Goal: Task Accomplishment & Management: Manage account settings

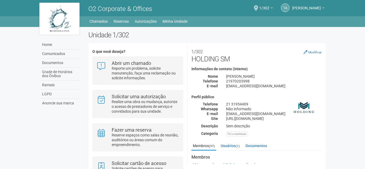
scroll to position [27, 0]
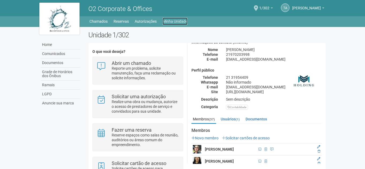
click at [169, 22] on link "Minha Unidade" at bounding box center [174, 21] width 25 height 7
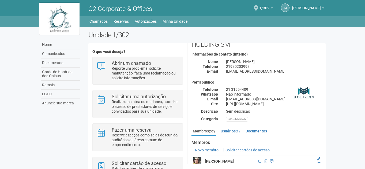
scroll to position [80, 0]
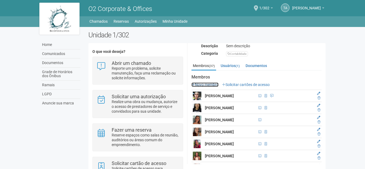
click at [204, 85] on link "Novo membro" at bounding box center [204, 85] width 27 height 4
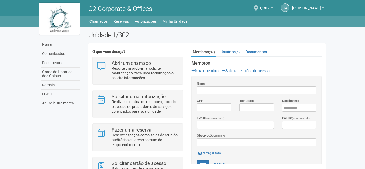
scroll to position [107, 0]
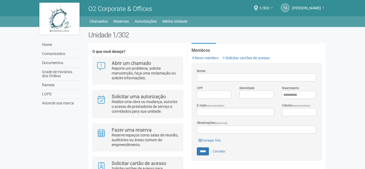
click at [363, 74] on body "Aguarde... O2 Corporate & Offices TA [PERSON_NAME] [PERSON_NAME] [PERSON_NAME][…" at bounding box center [182, 84] width 365 height 169
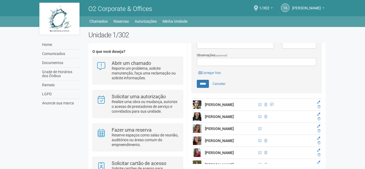
scroll to position [187, 0]
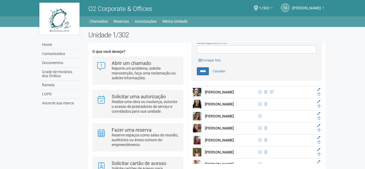
click at [202, 106] on td at bounding box center [197, 104] width 12 height 12
click at [318, 101] on icon at bounding box center [318, 101] width 3 height 3
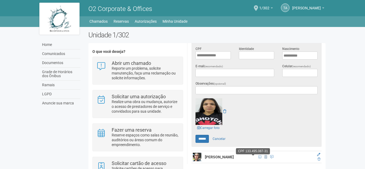
scroll to position [79, 0]
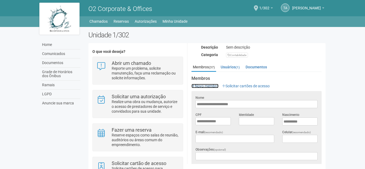
click at [211, 86] on link "Novo membro" at bounding box center [204, 86] width 27 height 4
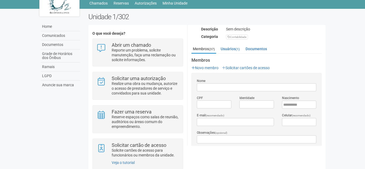
scroll to position [32, 0]
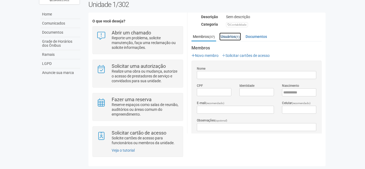
click at [231, 33] on link "Usuários (1)" at bounding box center [230, 37] width 22 height 8
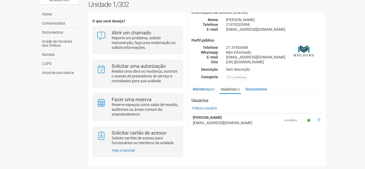
scroll to position [26, 0]
click at [207, 89] on link "Membros (37)" at bounding box center [203, 90] width 25 height 8
